Goal: Task Accomplishment & Management: Manage account settings

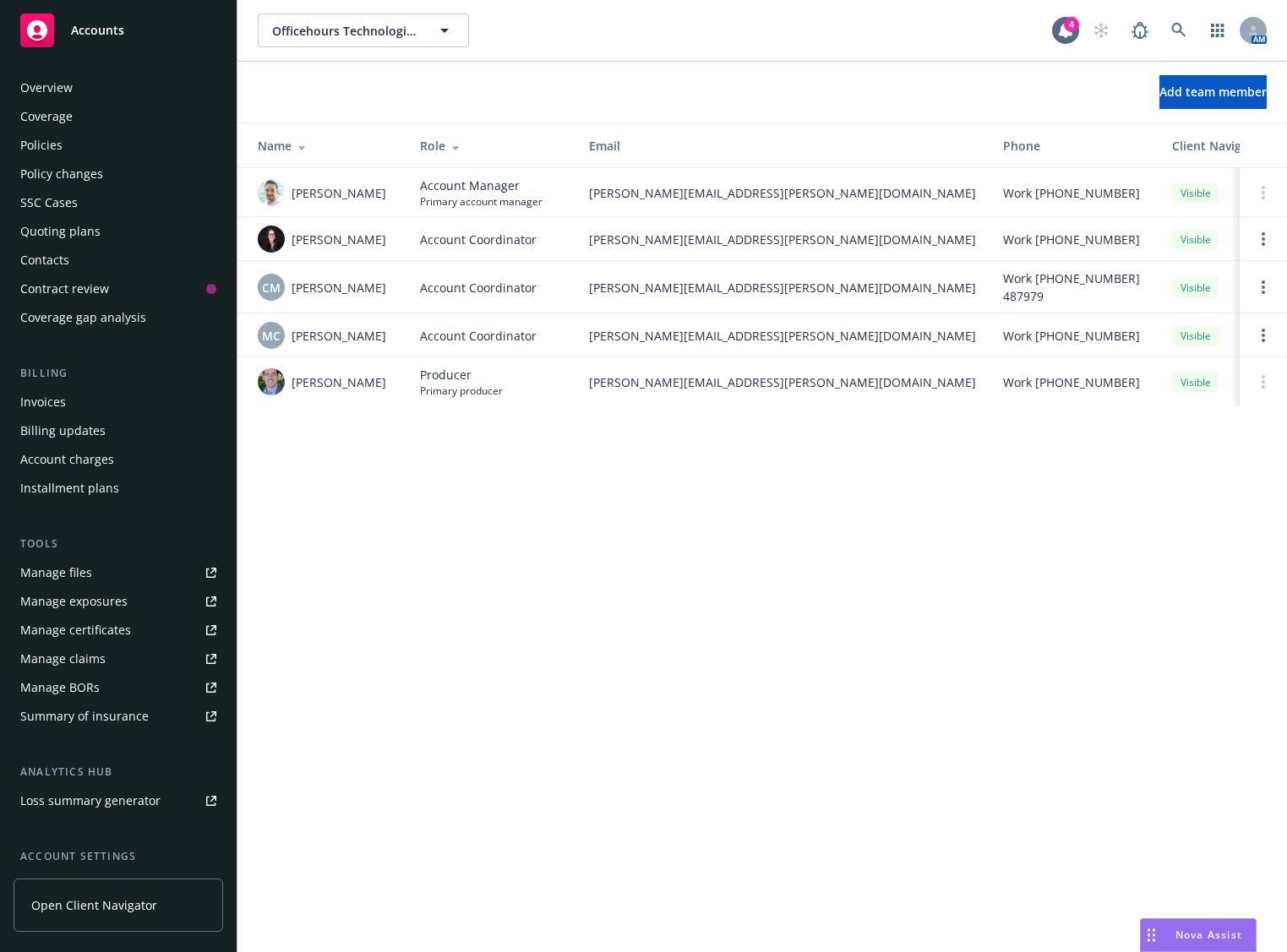
scroll to position [149, 0]
